Goal: Information Seeking & Learning: Find specific fact

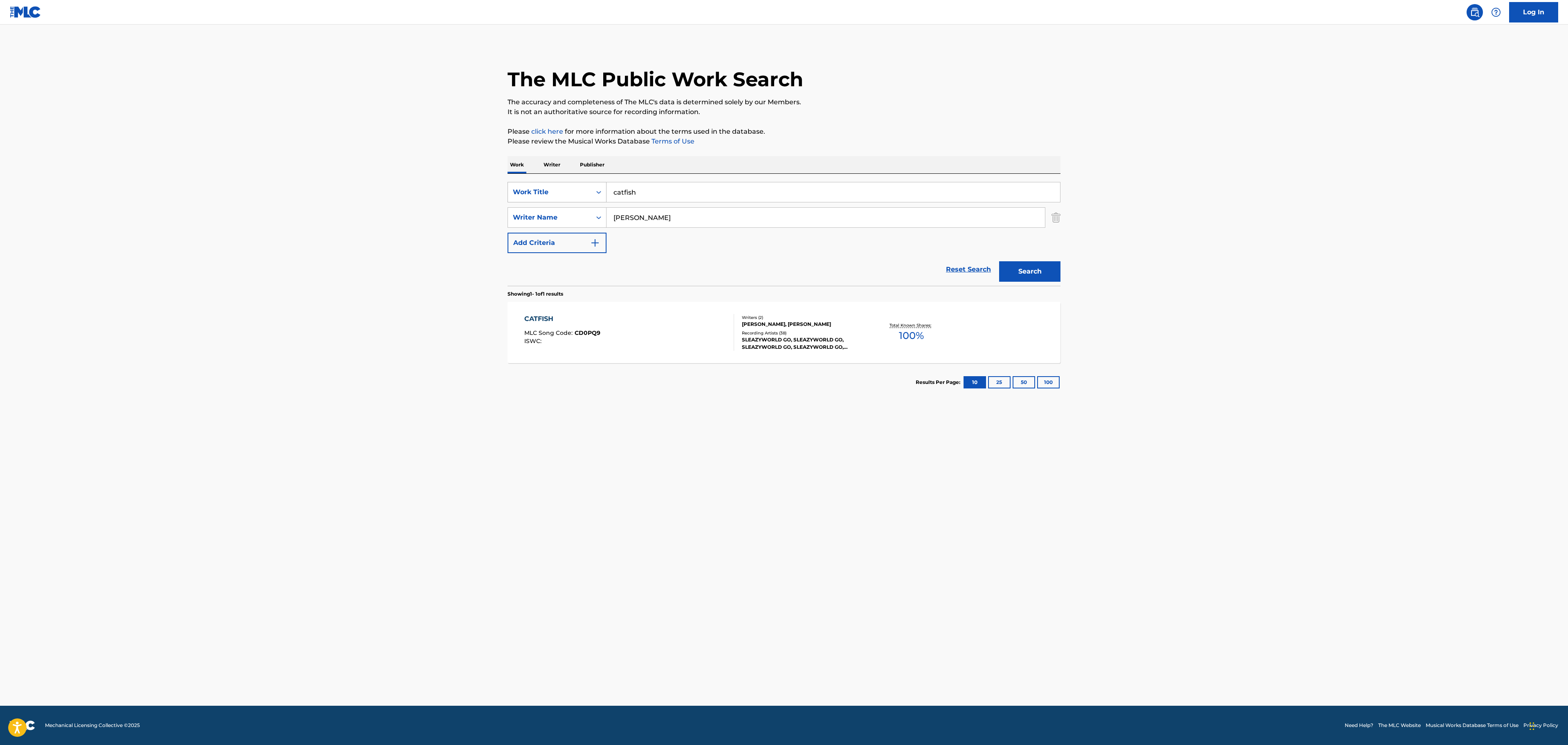
drag, startPoint x: 664, startPoint y: 196, endPoint x: 556, endPoint y: 200, distance: 108.1
click at [556, 200] on div "SearchWithCriteria237fdaf3-35db-4310-ac4c-8f9e389e0aff Work Title catfish" at bounding box center [784, 191] width 553 height 20
paste input "MR. [GEOGRAPHIC_DATA]"
type input "MR. [GEOGRAPHIC_DATA]"
drag, startPoint x: 708, startPoint y: 218, endPoint x: 502, endPoint y: 220, distance: 206.0
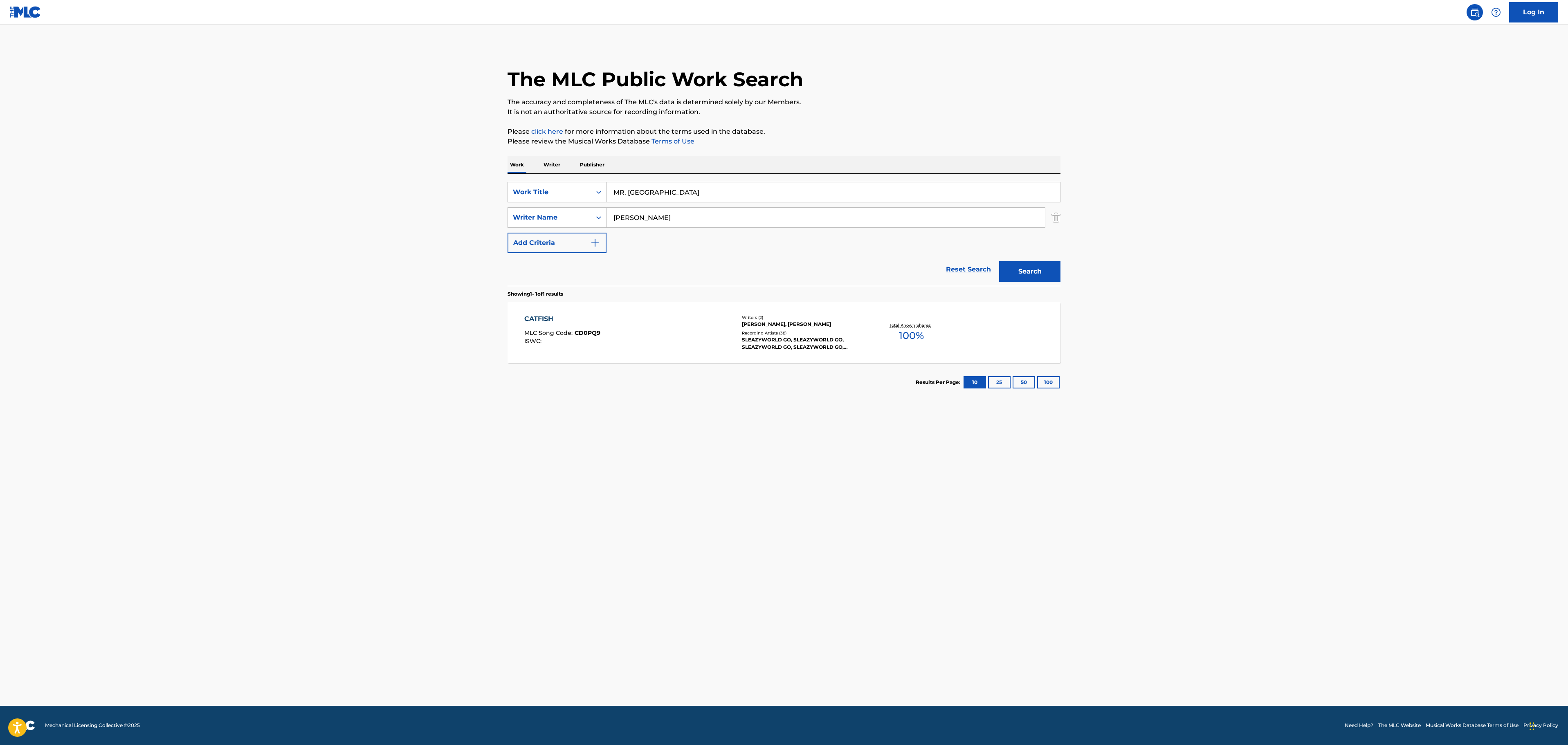
click at [511, 219] on div "SearchWithCriteria194e791a-6cd0-4f37-9290-7132d757a8f7 Writer Name [PERSON_NAME]" at bounding box center [784, 217] width 553 height 20
type input "[PERSON_NAME]"
drag, startPoint x: 668, startPoint y: 200, endPoint x: 643, endPoint y: 207, distance: 26.0
click at [665, 201] on input "MR. [GEOGRAPHIC_DATA]" at bounding box center [833, 192] width 453 height 19
click at [639, 215] on input "[PERSON_NAME]" at bounding box center [826, 217] width 439 height 19
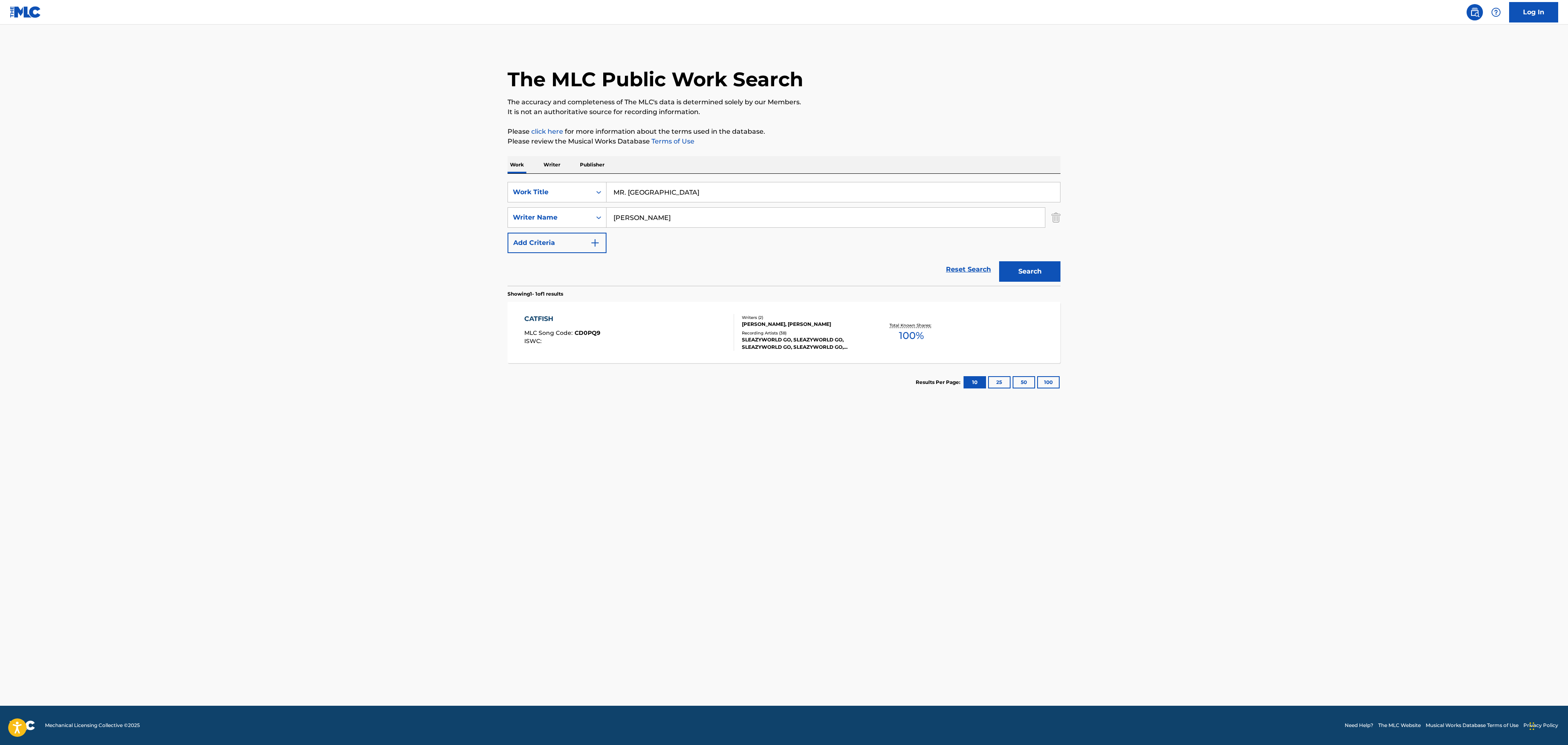
click at [639, 215] on input "[PERSON_NAME]" at bounding box center [826, 217] width 439 height 19
type input "walker"
click at [999, 261] on button "Search" at bounding box center [1030, 271] width 61 height 20
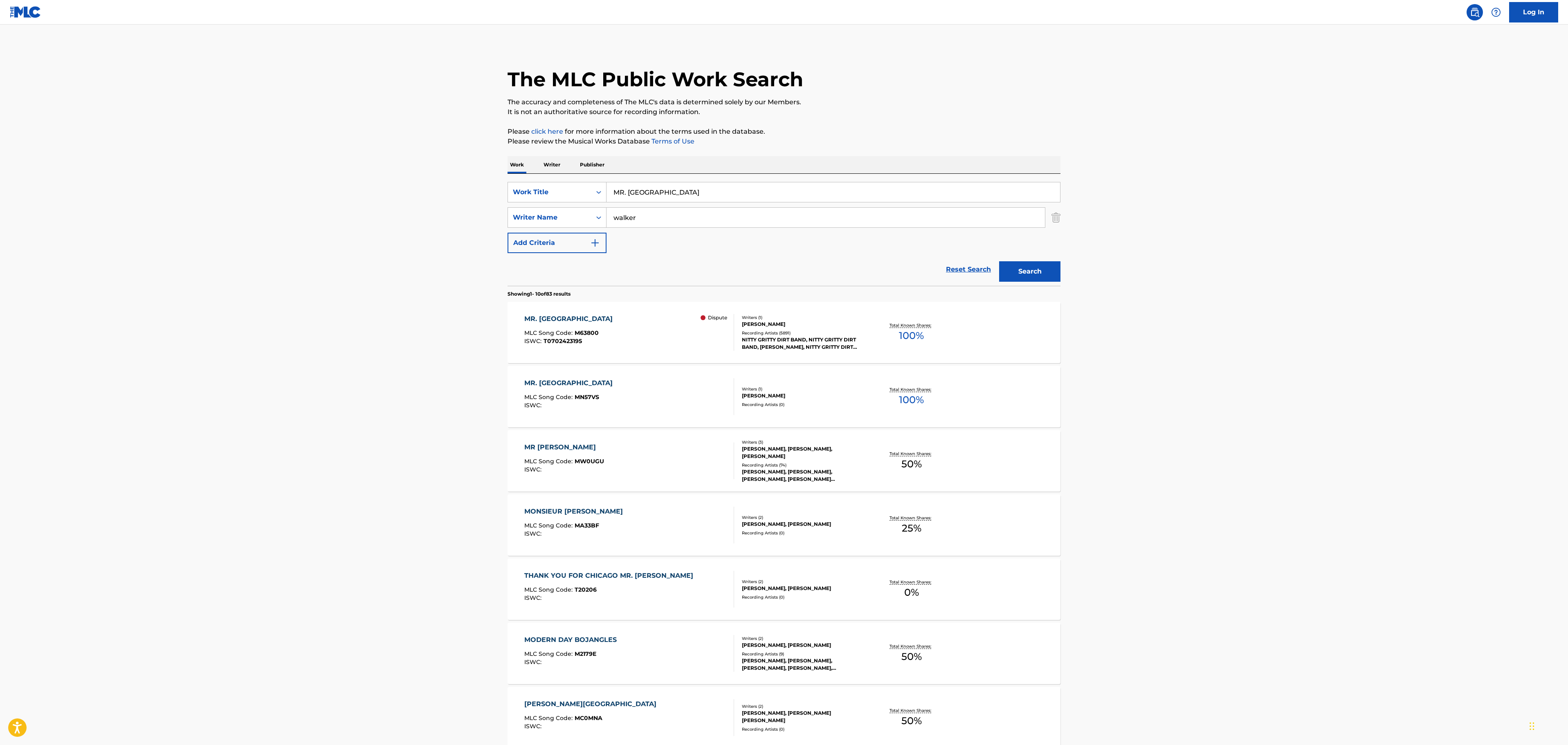
click at [646, 334] on div "MR. BOJANGLES MLC Song Code : M63800 ISWC : T0702423195 Dispute" at bounding box center [629, 332] width 210 height 37
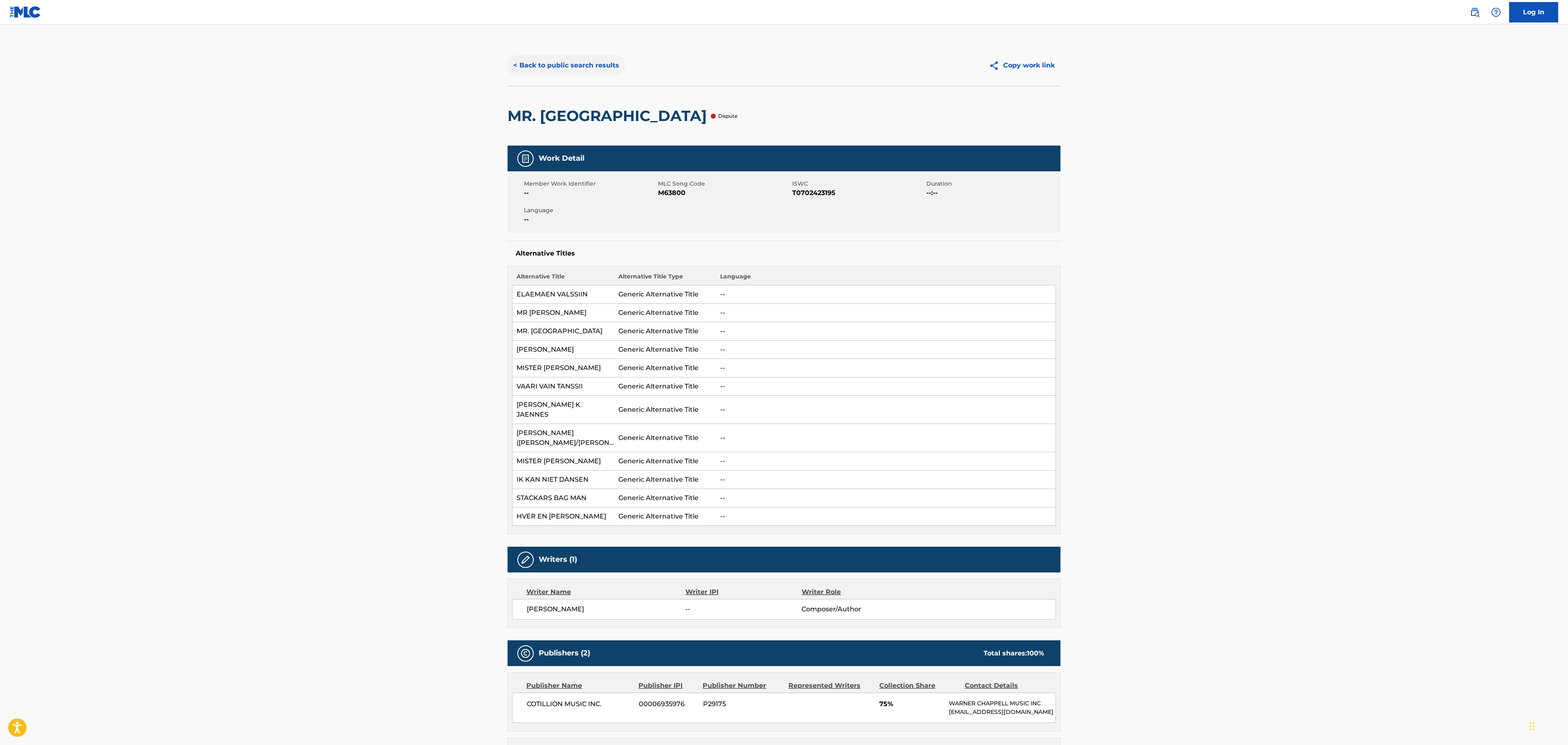
click at [577, 61] on button "< Back to public search results" at bounding box center [566, 65] width 118 height 20
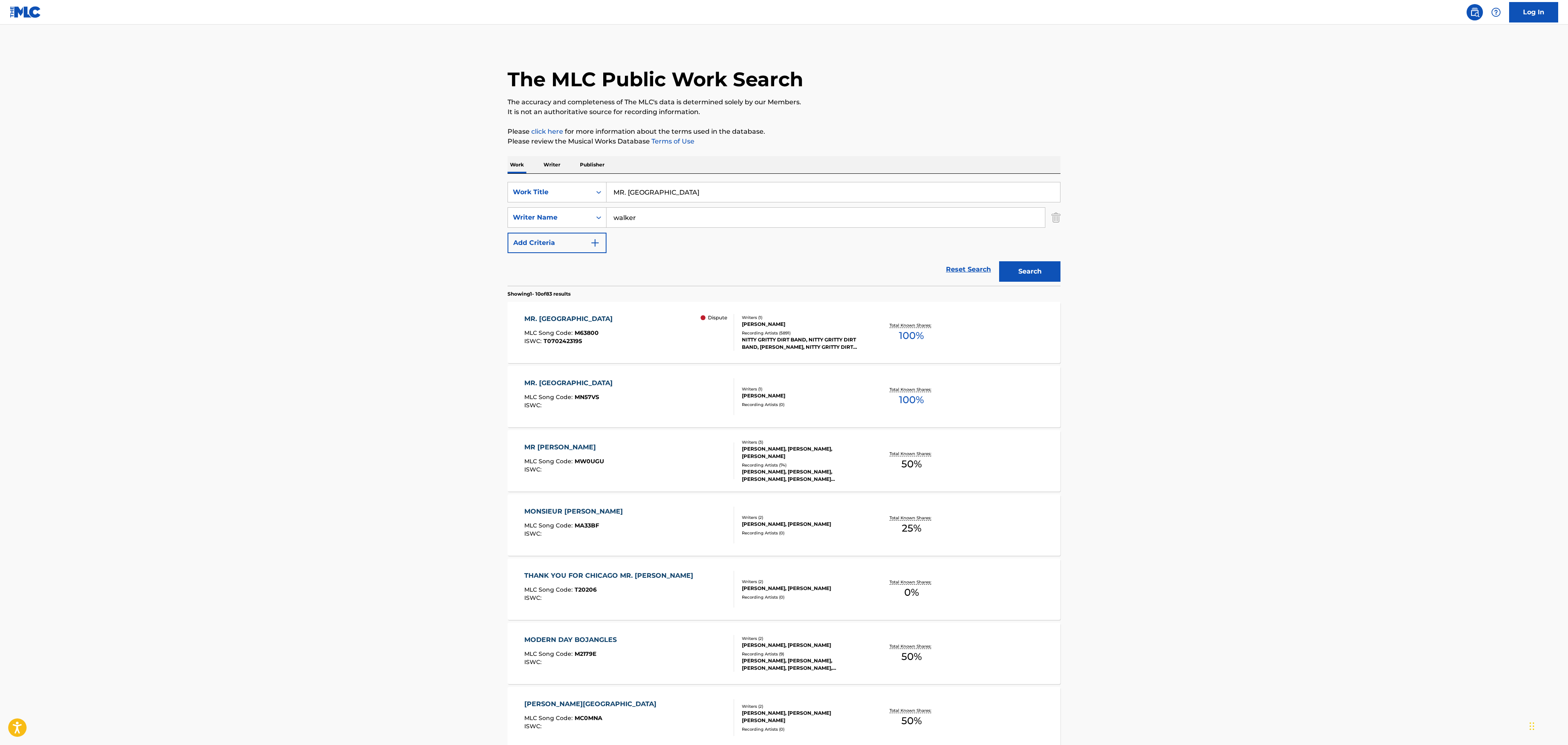
click at [687, 399] on div "MR. BOJANGLES MLC Song Code : MN57VS ISWC :" at bounding box center [629, 396] width 210 height 37
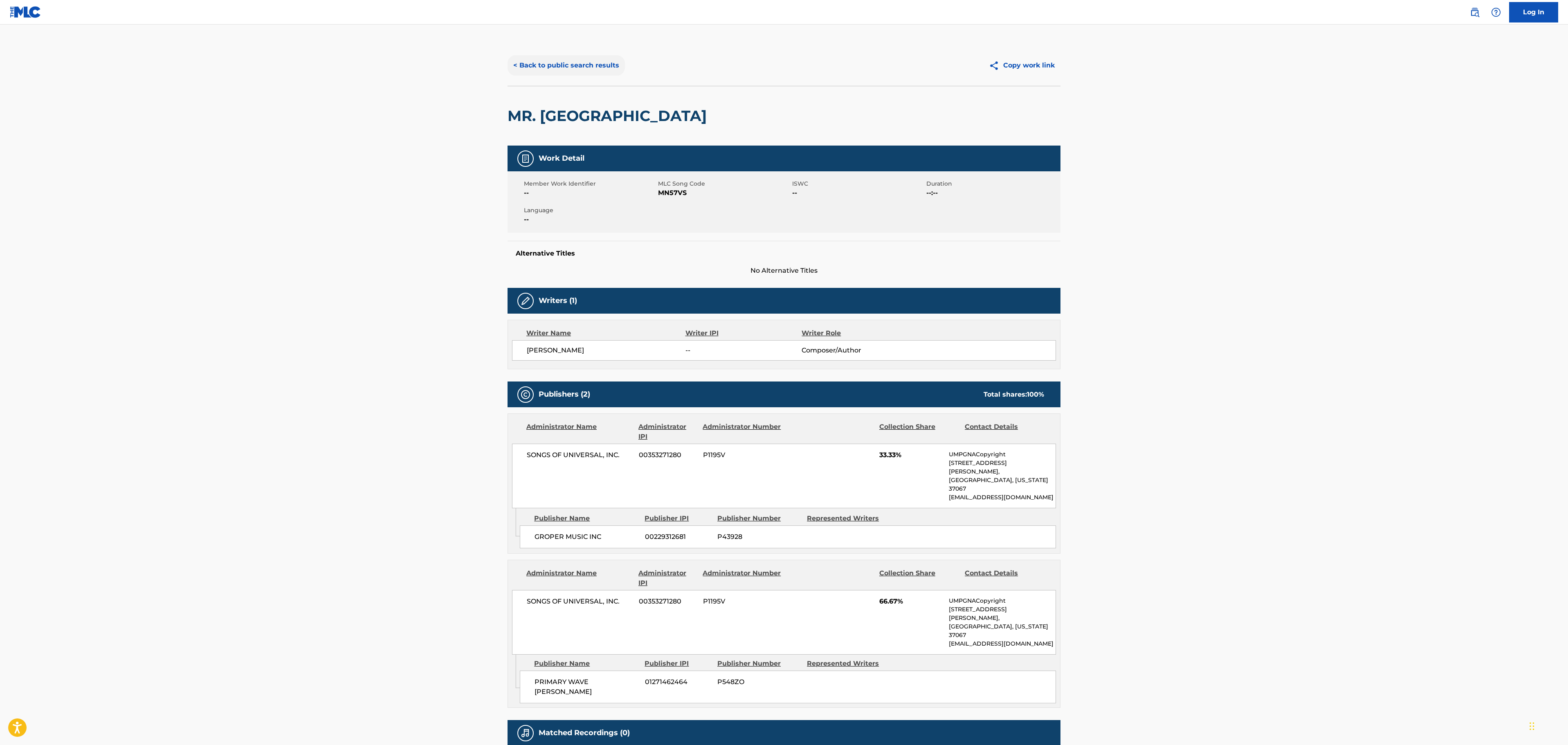
click at [562, 65] on button "< Back to public search results" at bounding box center [566, 65] width 118 height 20
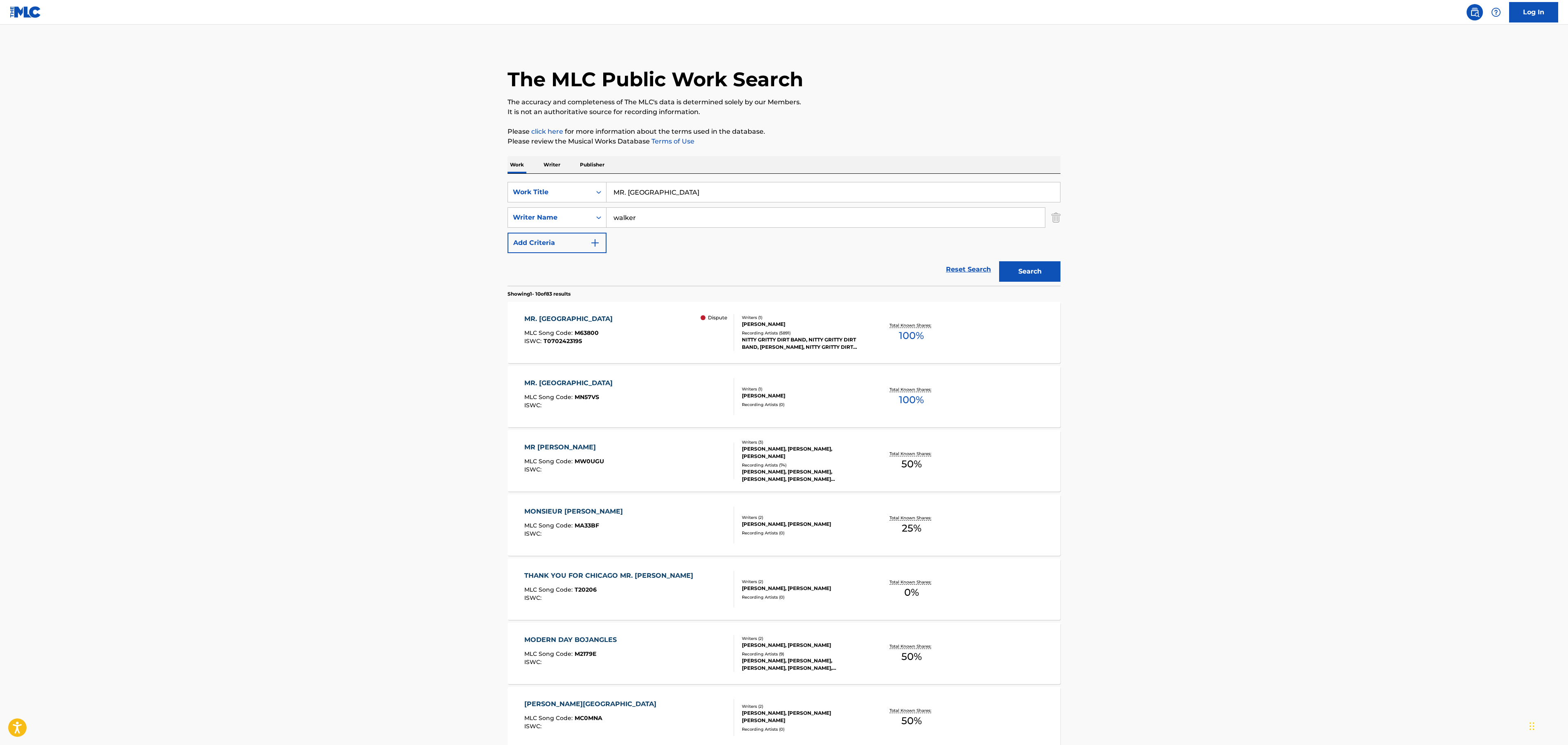
click at [613, 337] on div "MR. BOJANGLES MLC Song Code : M63800 ISWC : T0702423195 Dispute" at bounding box center [629, 332] width 210 height 37
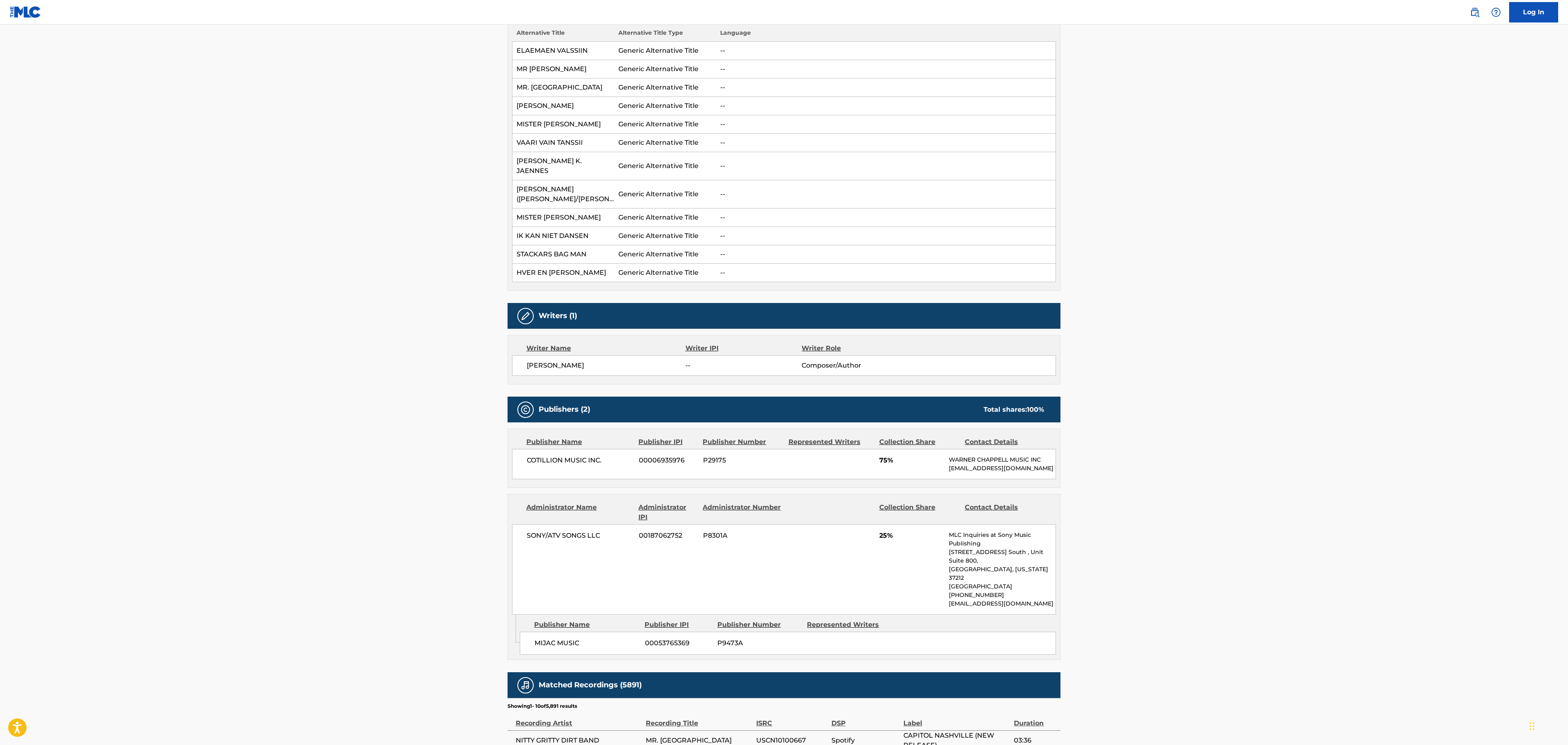
scroll to position [245, 0]
